Goal: Information Seeking & Learning: Learn about a topic

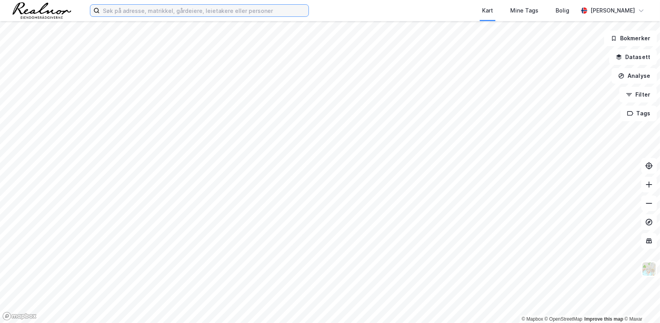
click at [147, 7] on input at bounding box center [204, 11] width 209 height 12
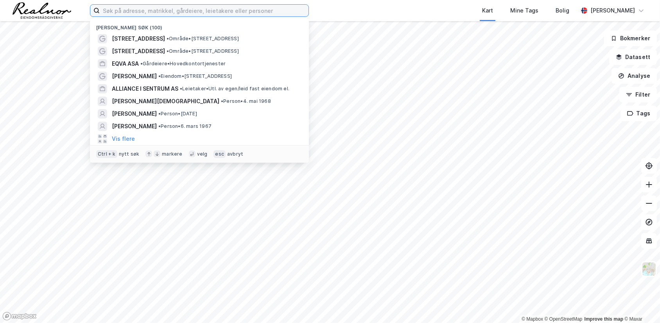
paste input "[PERSON_NAME] alle 42"
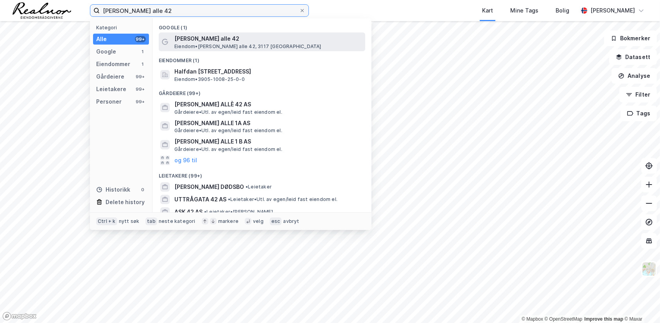
type input "[PERSON_NAME] alle 42"
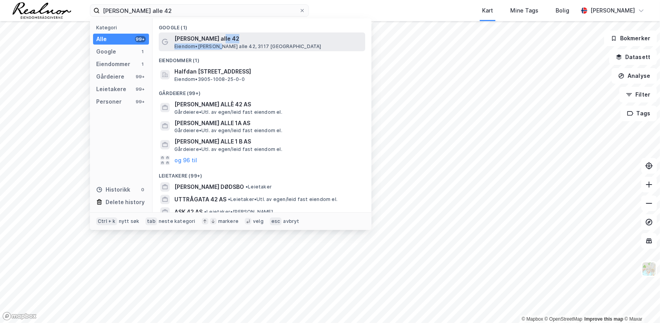
click at [219, 43] on div "[PERSON_NAME] alle 42 Eiendom • [STREET_ADDRESS][PERSON_NAME]" at bounding box center [268, 42] width 189 height 16
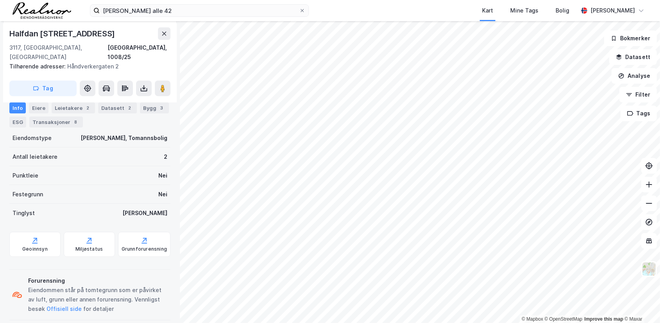
scroll to position [22, 0]
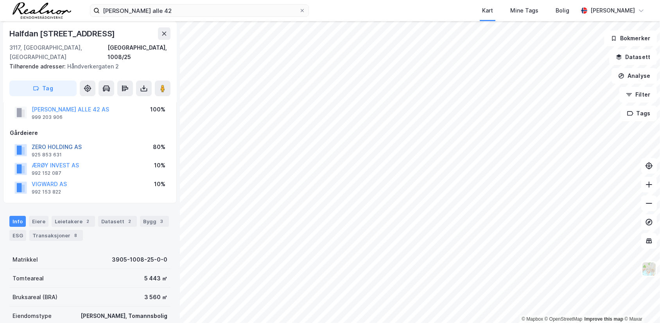
click at [0, 0] on button "ZERO HOLDING AS" at bounding box center [0, 0] width 0 height 0
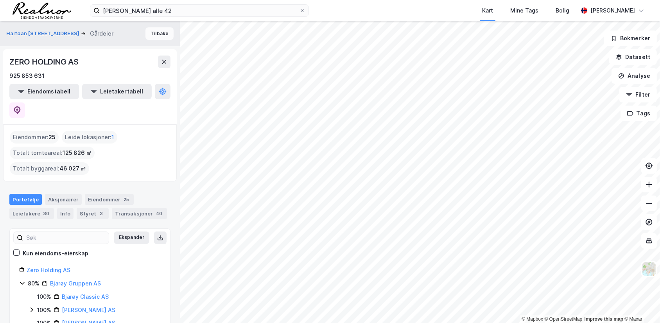
click at [154, 34] on button "Tilbake" at bounding box center [160, 33] width 28 height 13
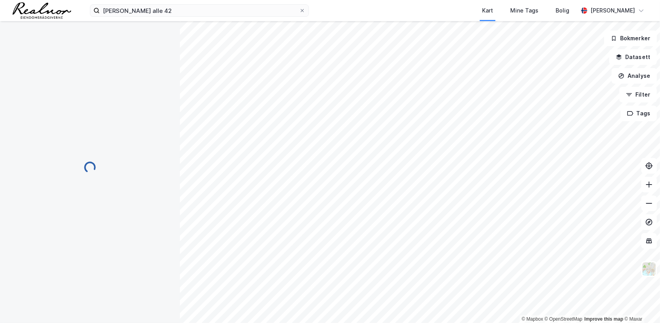
scroll to position [22, 0]
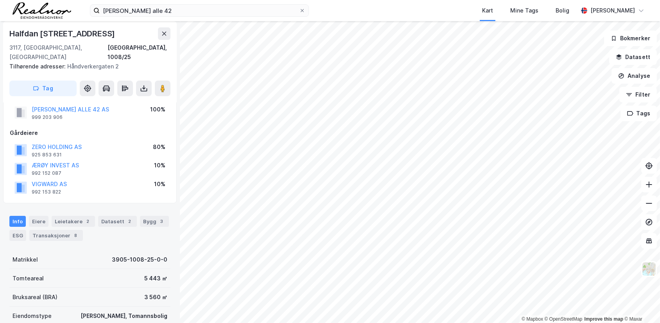
drag, startPoint x: 14, startPoint y: 31, endPoint x: 115, endPoint y: 34, distance: 100.6
click at [115, 34] on div "Halfdan [STREET_ADDRESS]" at bounding box center [62, 33] width 107 height 13
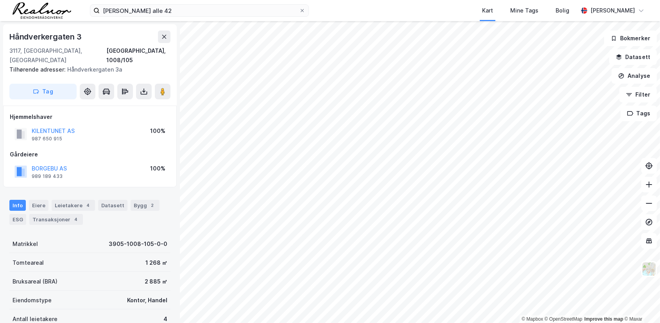
scroll to position [22, 0]
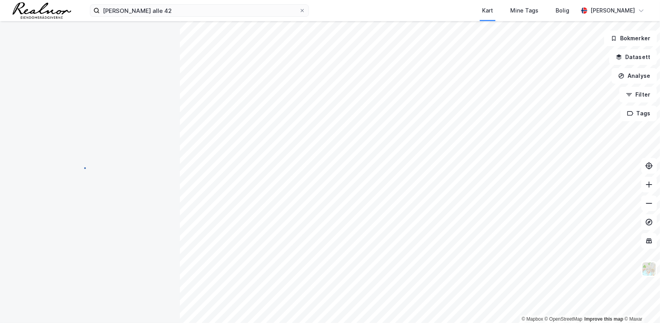
scroll to position [1, 0]
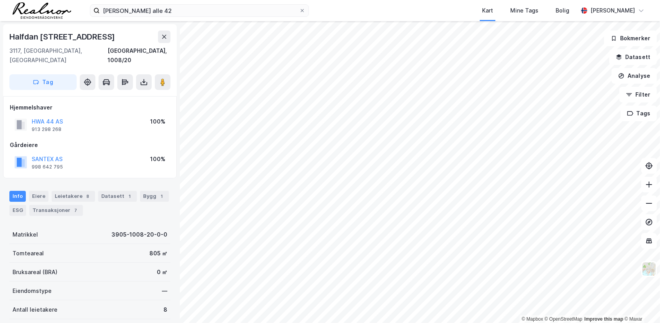
scroll to position [1, 0]
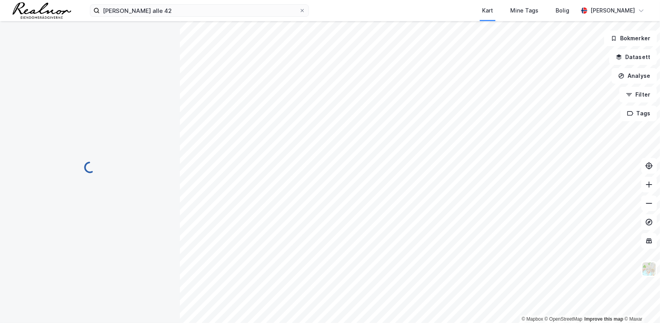
scroll to position [1, 0]
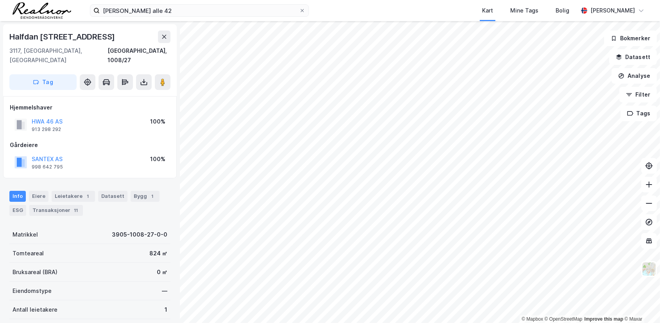
scroll to position [1, 0]
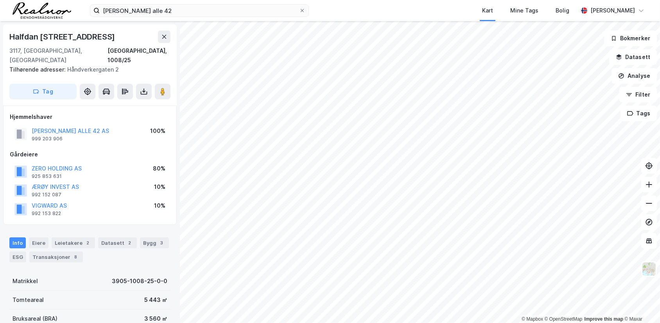
scroll to position [1, 0]
